Goal: Task Accomplishment & Management: Use online tool/utility

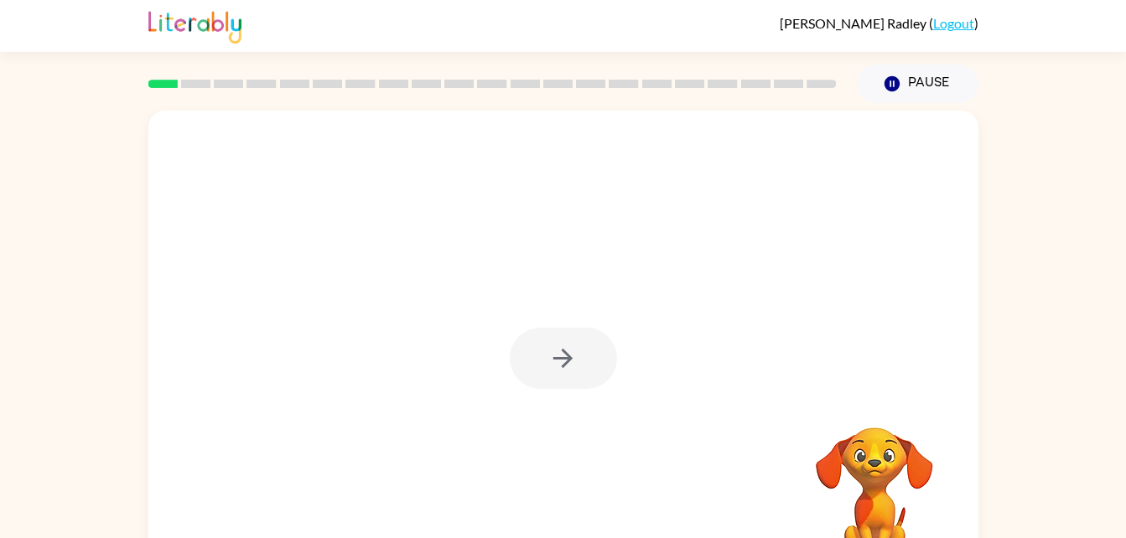
click at [563, 361] on div at bounding box center [563, 358] width 107 height 61
click at [570, 363] on icon "button" at bounding box center [562, 358] width 29 height 29
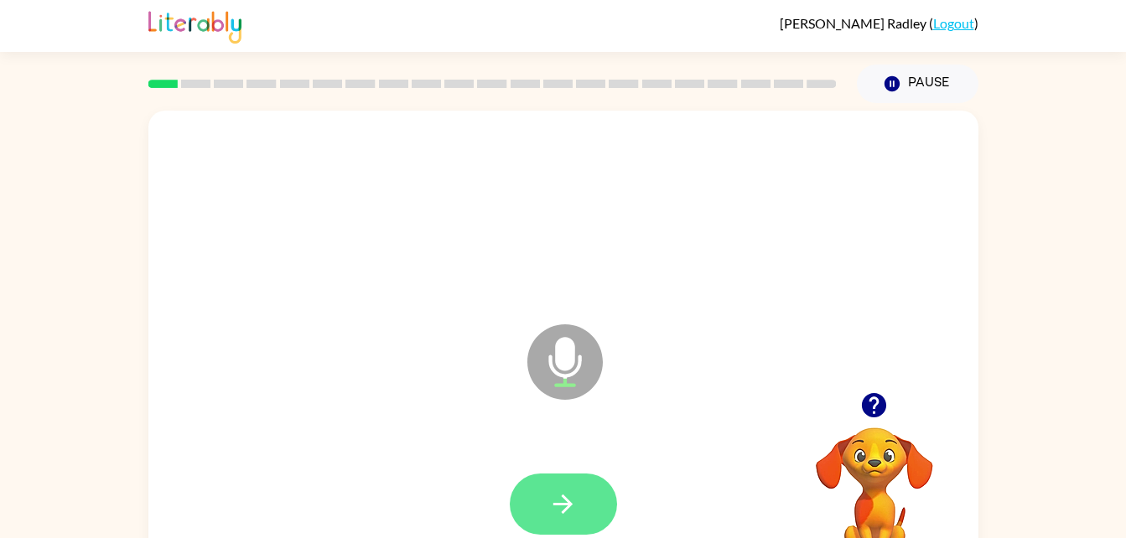
click at [553, 505] on icon "button" at bounding box center [562, 504] width 19 height 19
click at [561, 501] on icon "button" at bounding box center [562, 504] width 29 height 29
click at [563, 488] on button "button" at bounding box center [563, 504] width 107 height 61
click at [563, 494] on icon "button" at bounding box center [562, 504] width 29 height 29
click at [554, 508] on icon "button" at bounding box center [562, 504] width 29 height 29
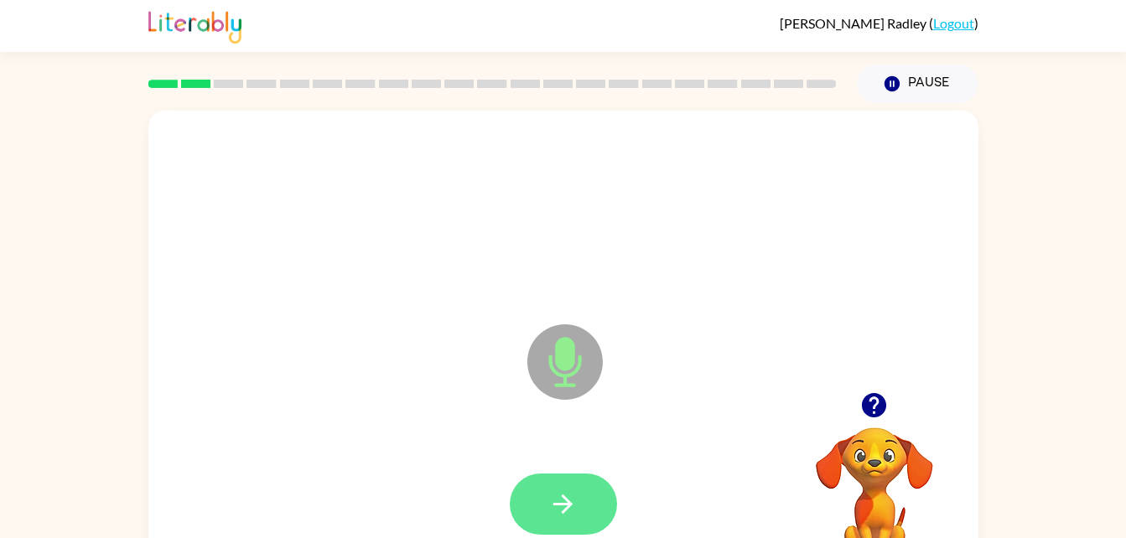
click at [569, 492] on icon "button" at bounding box center [562, 504] width 29 height 29
click at [552, 484] on button "button" at bounding box center [563, 504] width 107 height 61
click at [526, 511] on button "button" at bounding box center [563, 504] width 107 height 61
click at [542, 509] on button "button" at bounding box center [563, 504] width 107 height 61
click at [545, 490] on button "button" at bounding box center [563, 504] width 107 height 61
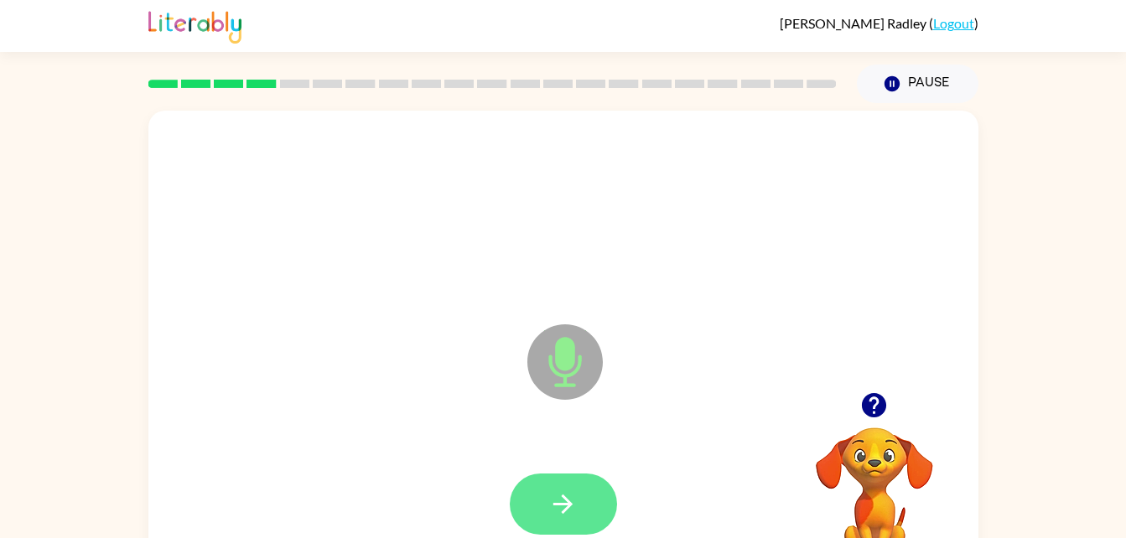
click at [565, 501] on icon "button" at bounding box center [562, 504] width 29 height 29
click at [554, 508] on icon "button" at bounding box center [562, 504] width 29 height 29
click at [537, 488] on button "button" at bounding box center [563, 504] width 107 height 61
click at [569, 512] on icon "button" at bounding box center [562, 504] width 29 height 29
click at [563, 487] on button "button" at bounding box center [563, 504] width 107 height 61
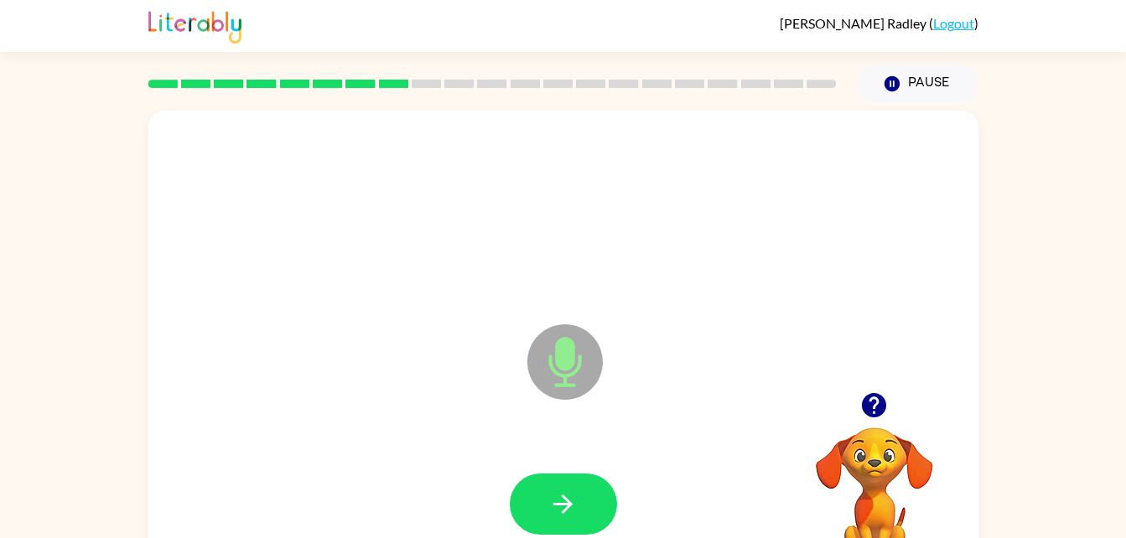
click at [865, 406] on icon "button" at bounding box center [874, 405] width 24 height 24
click at [587, 511] on button "button" at bounding box center [563, 504] width 107 height 61
click at [559, 499] on icon "button" at bounding box center [562, 504] width 29 height 29
click at [575, 507] on icon "button" at bounding box center [562, 504] width 29 height 29
click at [537, 509] on button "button" at bounding box center [563, 504] width 107 height 61
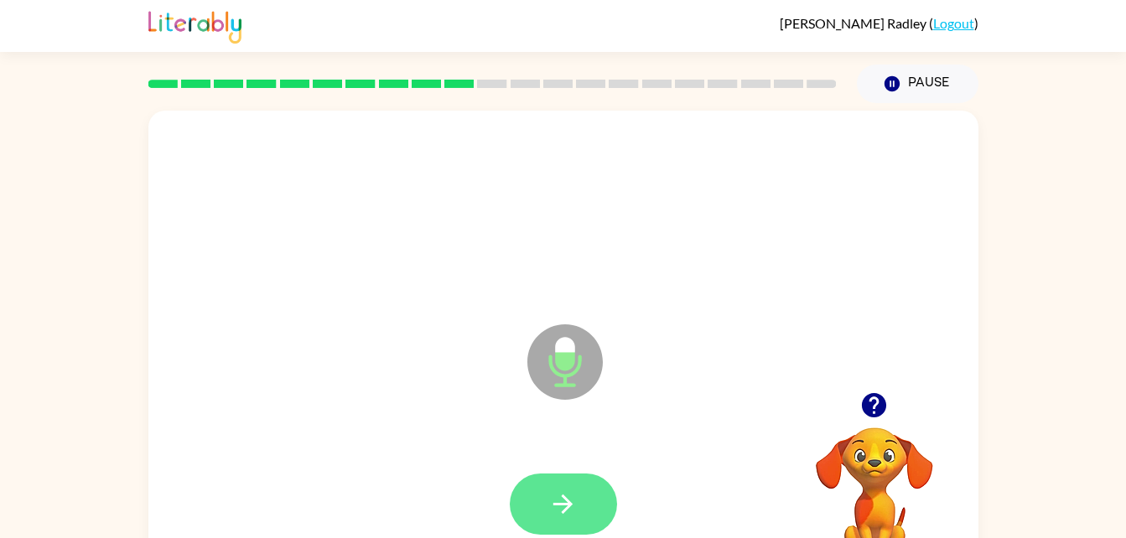
click at [574, 488] on button "button" at bounding box center [563, 504] width 107 height 61
click at [559, 511] on icon "button" at bounding box center [562, 504] width 29 height 29
click at [576, 495] on icon "button" at bounding box center [562, 504] width 29 height 29
click at [525, 506] on button "button" at bounding box center [563, 504] width 107 height 61
click at [565, 492] on icon "button" at bounding box center [562, 504] width 29 height 29
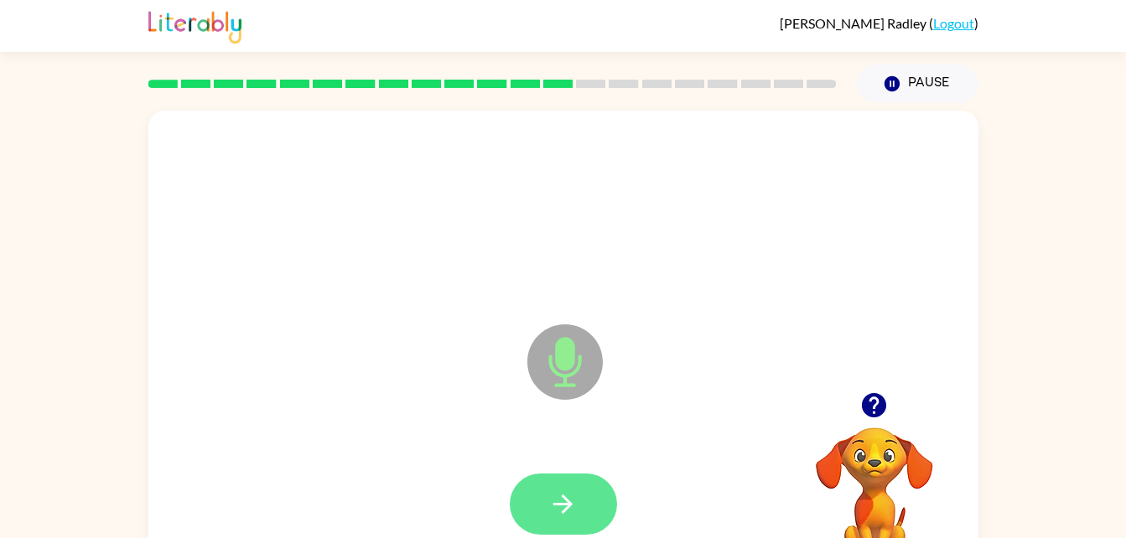
click at [580, 496] on button "button" at bounding box center [563, 504] width 107 height 61
click at [568, 496] on icon "button" at bounding box center [562, 504] width 29 height 29
click at [572, 475] on button "button" at bounding box center [563, 504] width 107 height 61
click at [534, 509] on button "button" at bounding box center [563, 504] width 107 height 61
click at [568, 482] on button "button" at bounding box center [563, 504] width 107 height 61
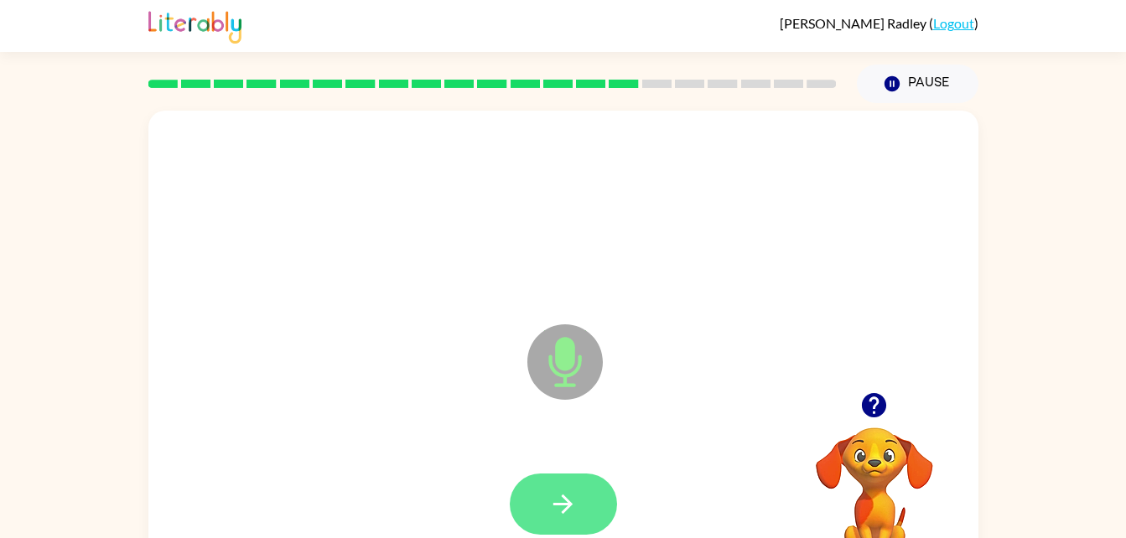
click at [581, 519] on button "button" at bounding box center [563, 504] width 107 height 61
click at [547, 497] on button "button" at bounding box center [563, 504] width 107 height 61
click at [560, 507] on icon "button" at bounding box center [562, 504] width 29 height 29
click at [562, 496] on icon "button" at bounding box center [562, 504] width 29 height 29
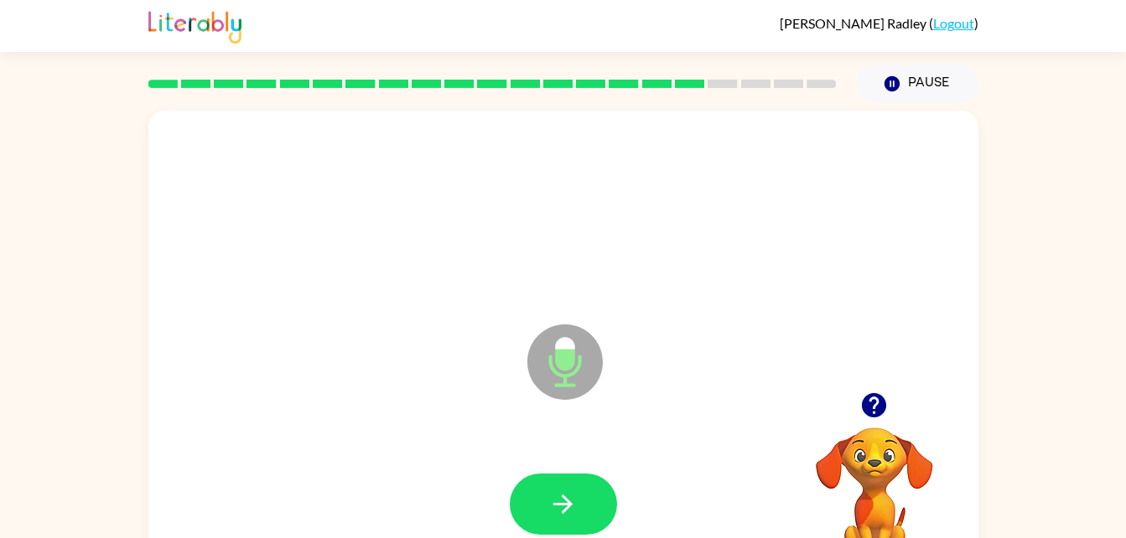
click at [875, 413] on icon "button" at bounding box center [874, 405] width 24 height 24
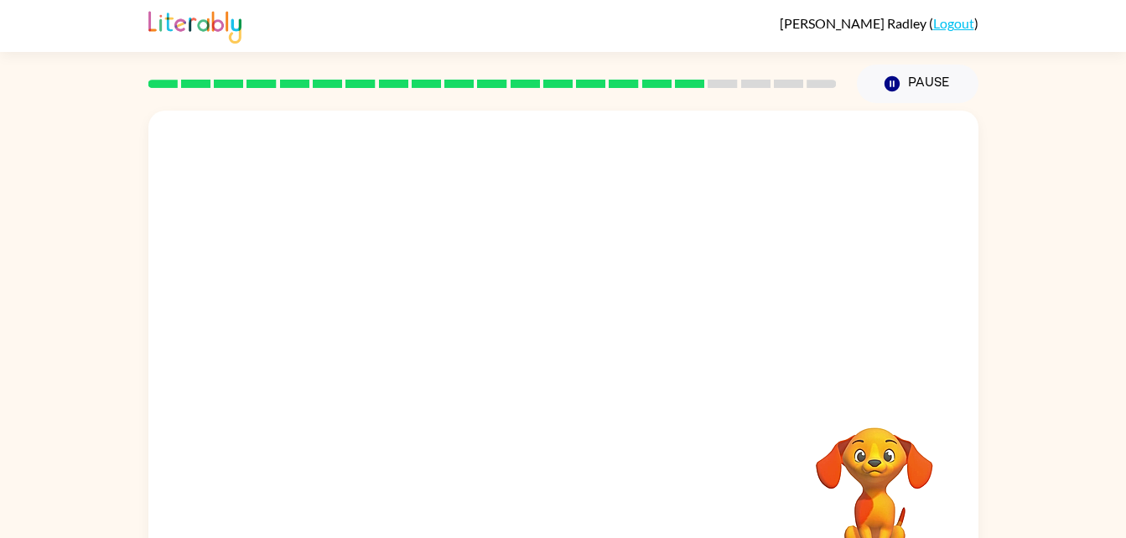
scroll to position [51, 0]
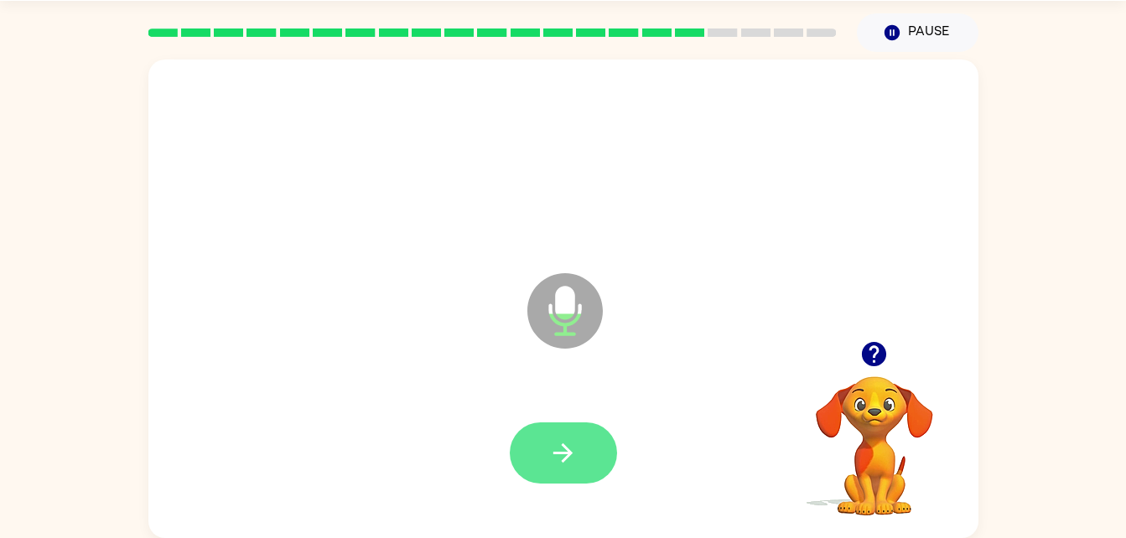
click at [577, 451] on icon "button" at bounding box center [562, 453] width 29 height 29
click at [576, 428] on button "button" at bounding box center [563, 453] width 107 height 61
click at [558, 467] on icon "button" at bounding box center [562, 453] width 29 height 29
click at [565, 463] on icon "button" at bounding box center [562, 453] width 29 height 29
click at [564, 468] on button "button" at bounding box center [563, 453] width 107 height 61
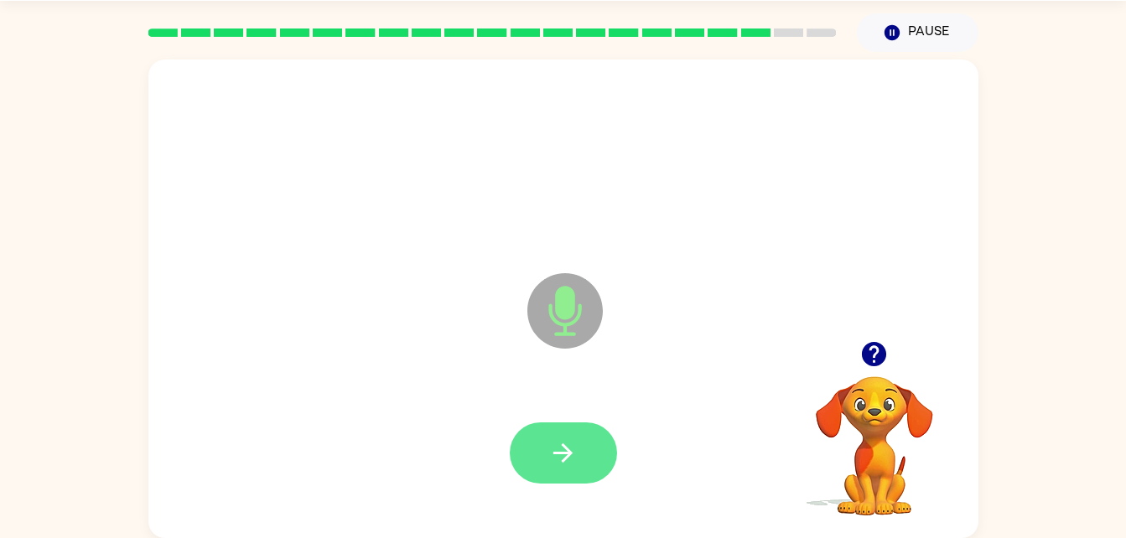
click at [526, 448] on button "button" at bounding box center [563, 453] width 107 height 61
click at [577, 457] on icon "button" at bounding box center [562, 453] width 29 height 29
click at [553, 436] on button "button" at bounding box center [563, 453] width 107 height 61
click at [868, 364] on icon "button" at bounding box center [874, 354] width 24 height 24
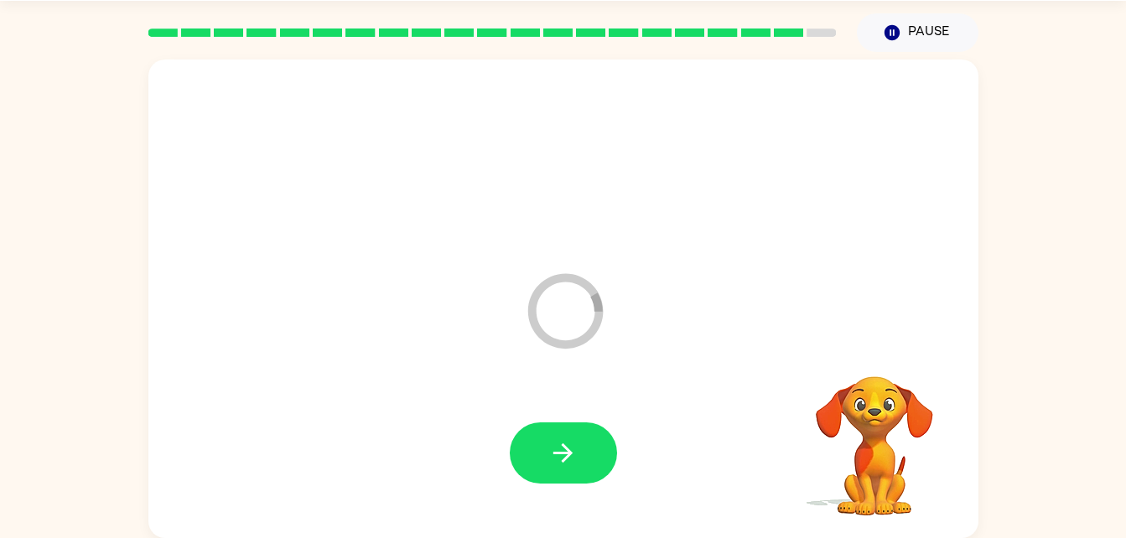
scroll to position [21, 0]
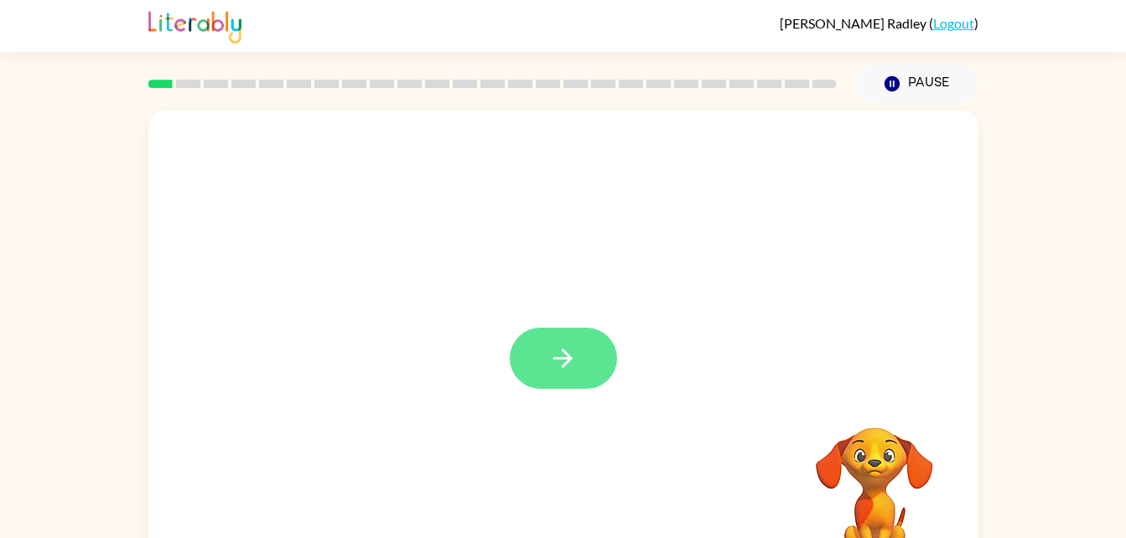
click at [535, 380] on button "button" at bounding box center [563, 358] width 107 height 61
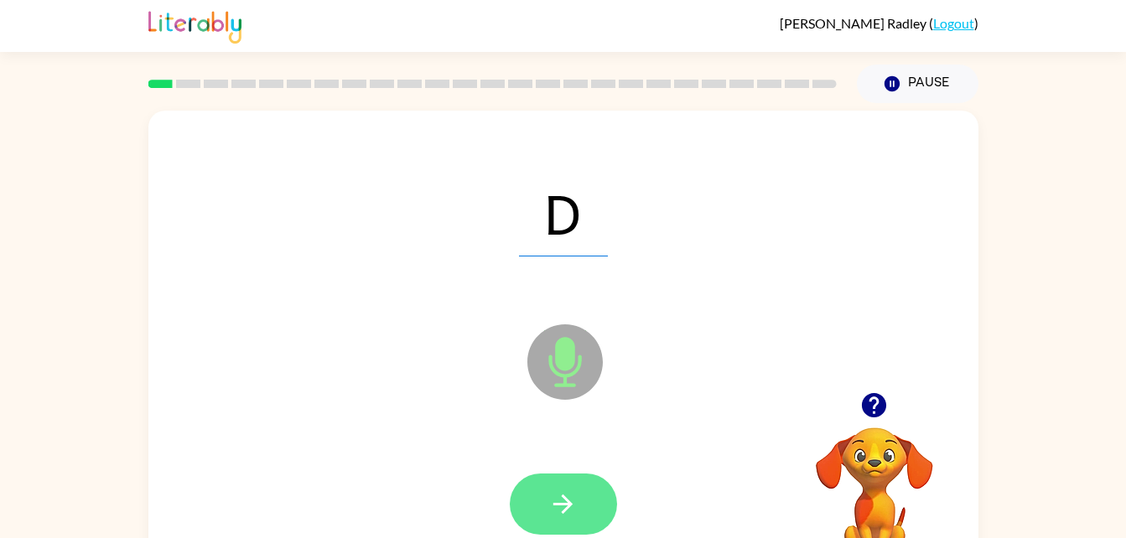
click at [575, 484] on button "button" at bounding box center [563, 504] width 107 height 61
click at [572, 518] on icon "button" at bounding box center [562, 504] width 29 height 29
click at [579, 497] on button "button" at bounding box center [563, 504] width 107 height 61
click at [567, 504] on icon "button" at bounding box center [562, 504] width 19 height 19
click at [565, 498] on icon "button" at bounding box center [562, 504] width 19 height 19
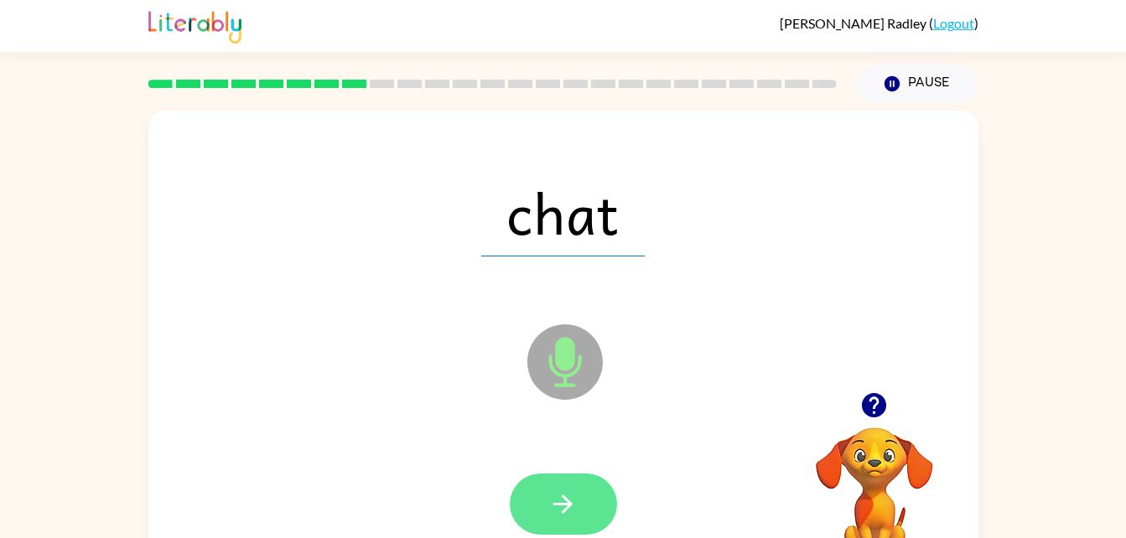
click at [543, 487] on button "button" at bounding box center [563, 504] width 107 height 61
click at [592, 522] on button "button" at bounding box center [563, 504] width 107 height 61
click at [564, 522] on button "button" at bounding box center [563, 504] width 107 height 61
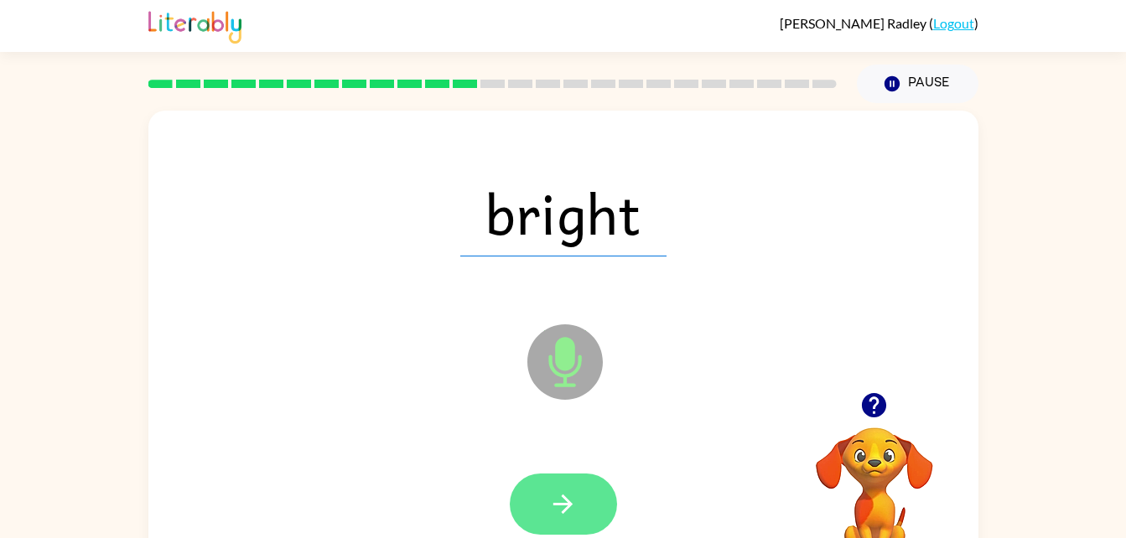
click at [557, 514] on icon "button" at bounding box center [562, 504] width 29 height 29
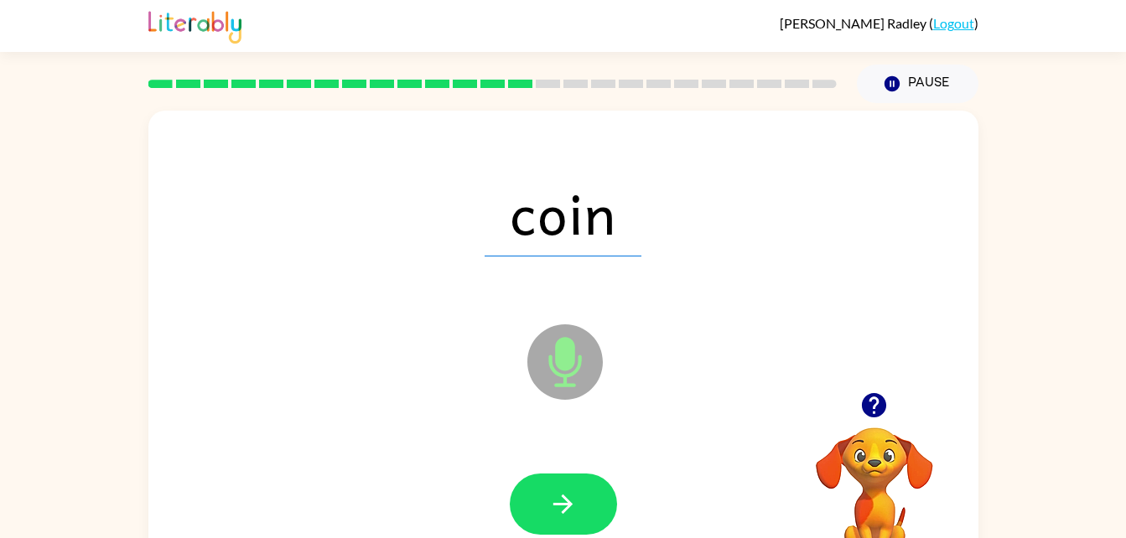
click at [313, 326] on div "Microphone The Microphone is here when it is your turn to talk" at bounding box center [523, 320] width 716 height 60
click at [574, 496] on icon "button" at bounding box center [562, 504] width 29 height 29
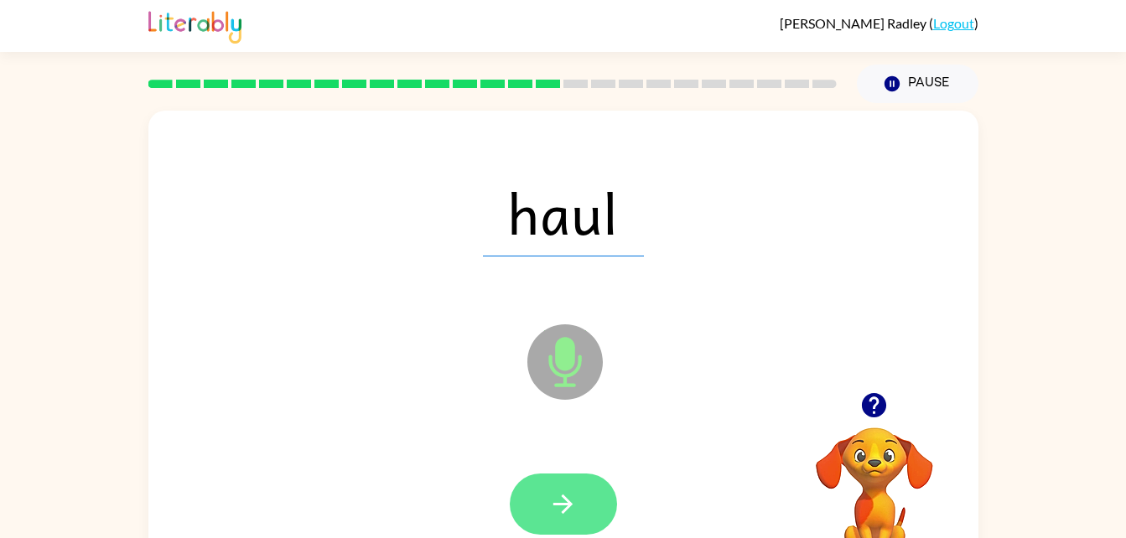
click at [560, 524] on button "button" at bounding box center [563, 504] width 107 height 61
click at [557, 498] on icon "button" at bounding box center [562, 504] width 29 height 29
